Goal: Information Seeking & Learning: Learn about a topic

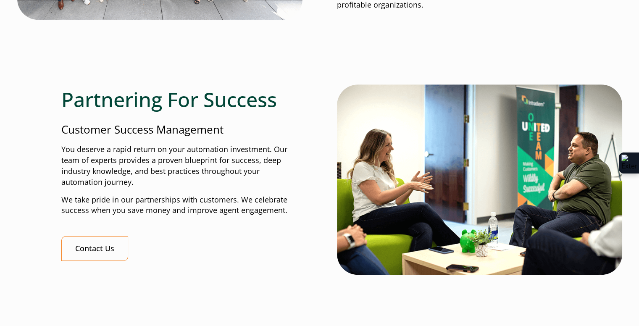
click at [324, 65] on div at bounding box center [319, 53] width 516 height 62
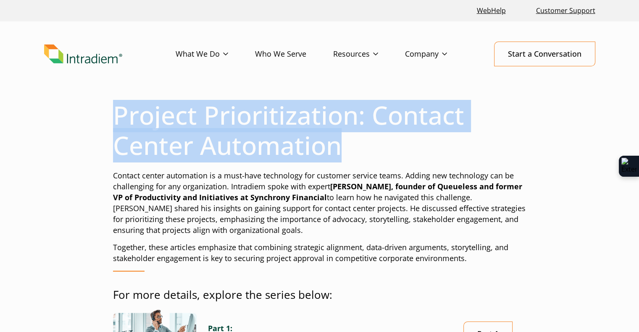
drag, startPoint x: 336, startPoint y: 145, endPoint x: 114, endPoint y: 117, distance: 223.8
click at [114, 117] on h1 "Project Prioritization: Contact Center Automation" at bounding box center [319, 130] width 413 height 60
copy h1 "Project Prioritization: Contact Center Automation"
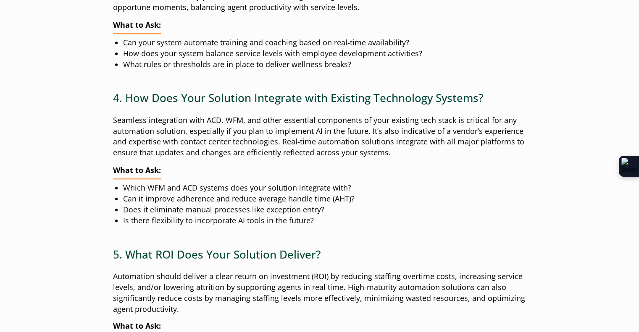
scroll to position [667, 0]
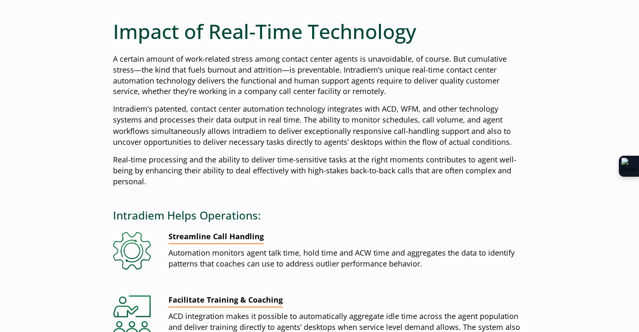
scroll to position [1469, 0]
